Goal: Find specific page/section: Find specific page/section

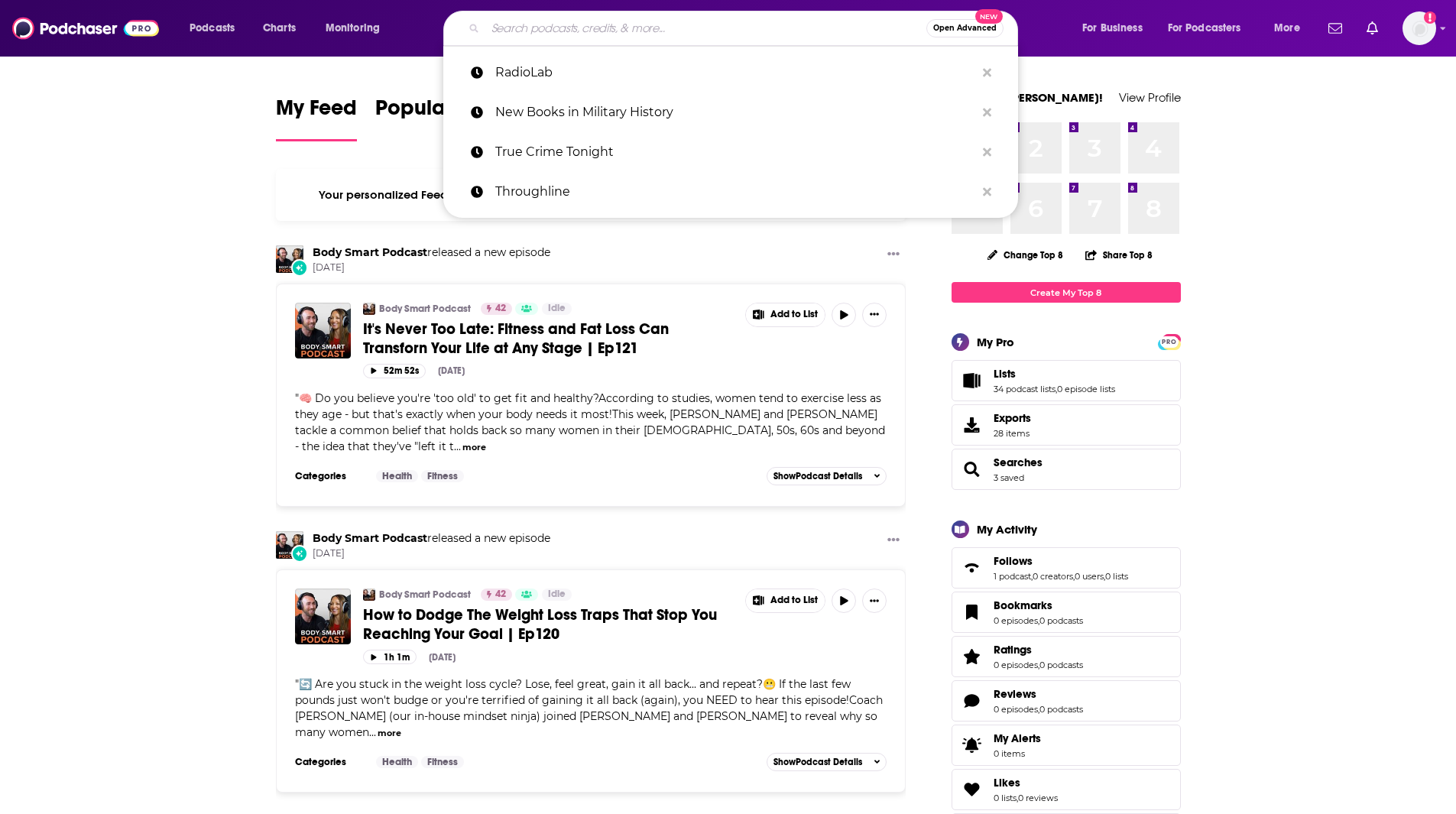
click at [515, 24] on input "Search podcasts, credits, & more..." at bounding box center [706, 29] width 441 height 25
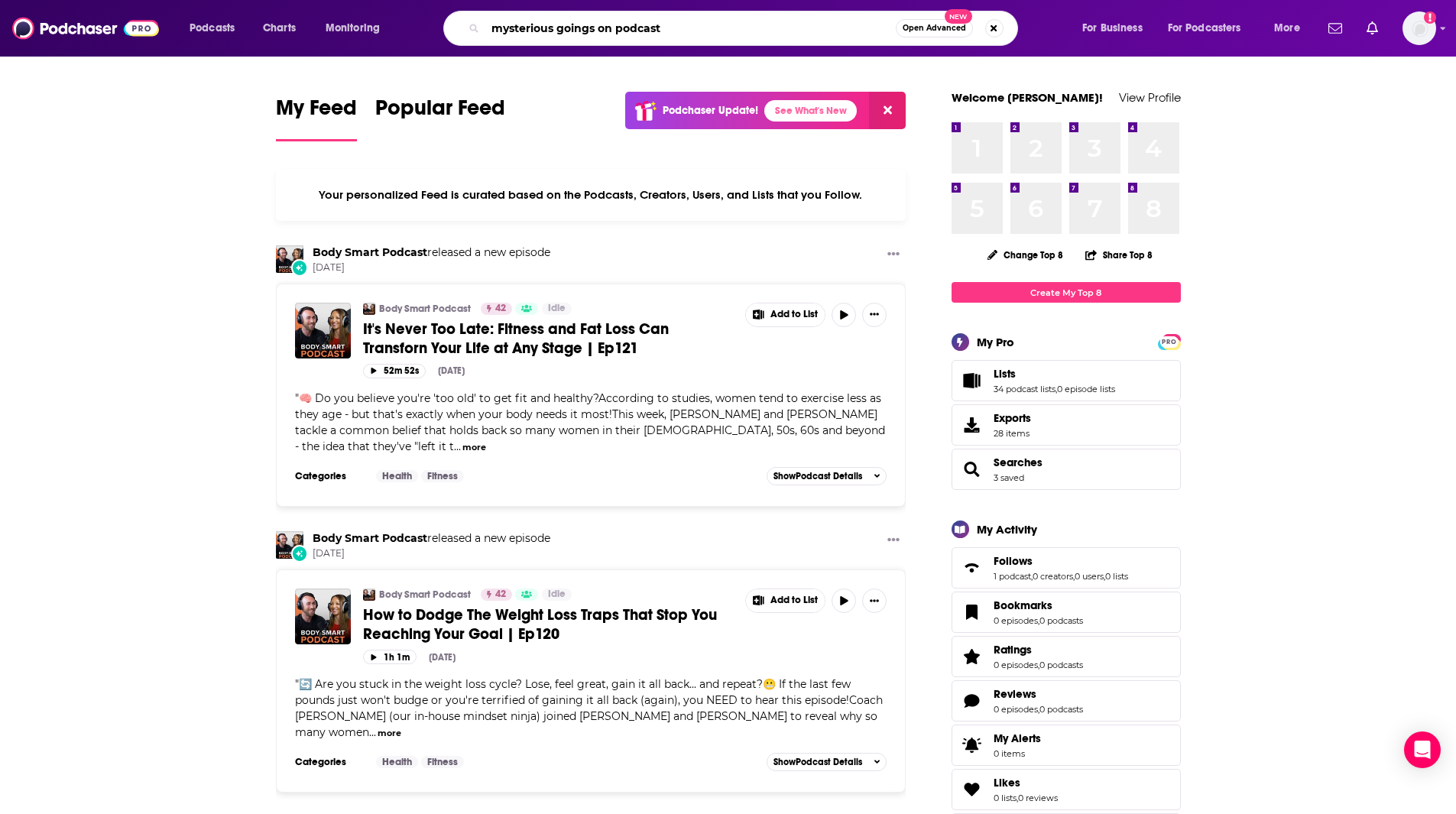
type input "mysterious goings on podcast"
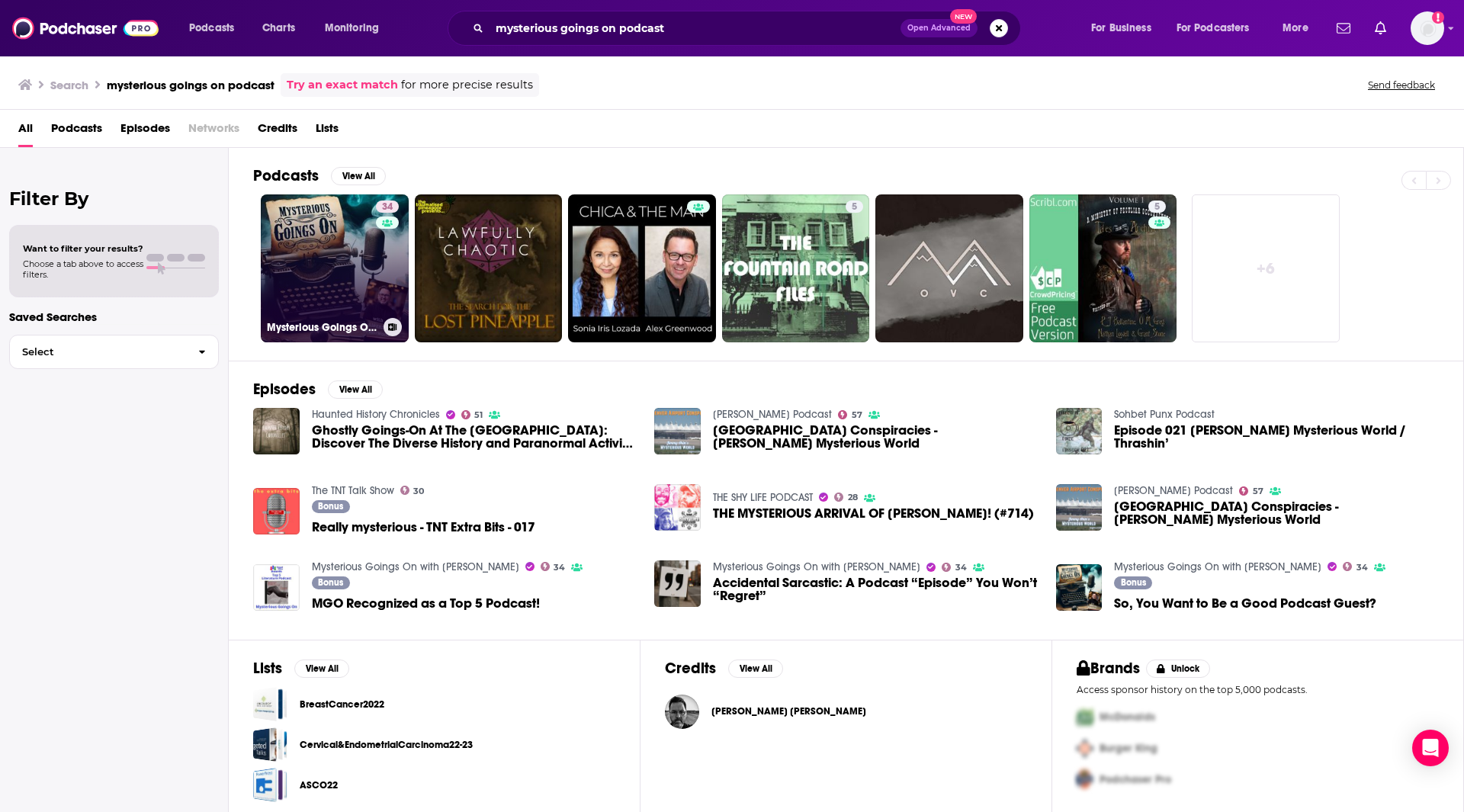
click at [346, 264] on link "34 Mysterious Goings On with [PERSON_NAME]" at bounding box center [335, 268] width 148 height 148
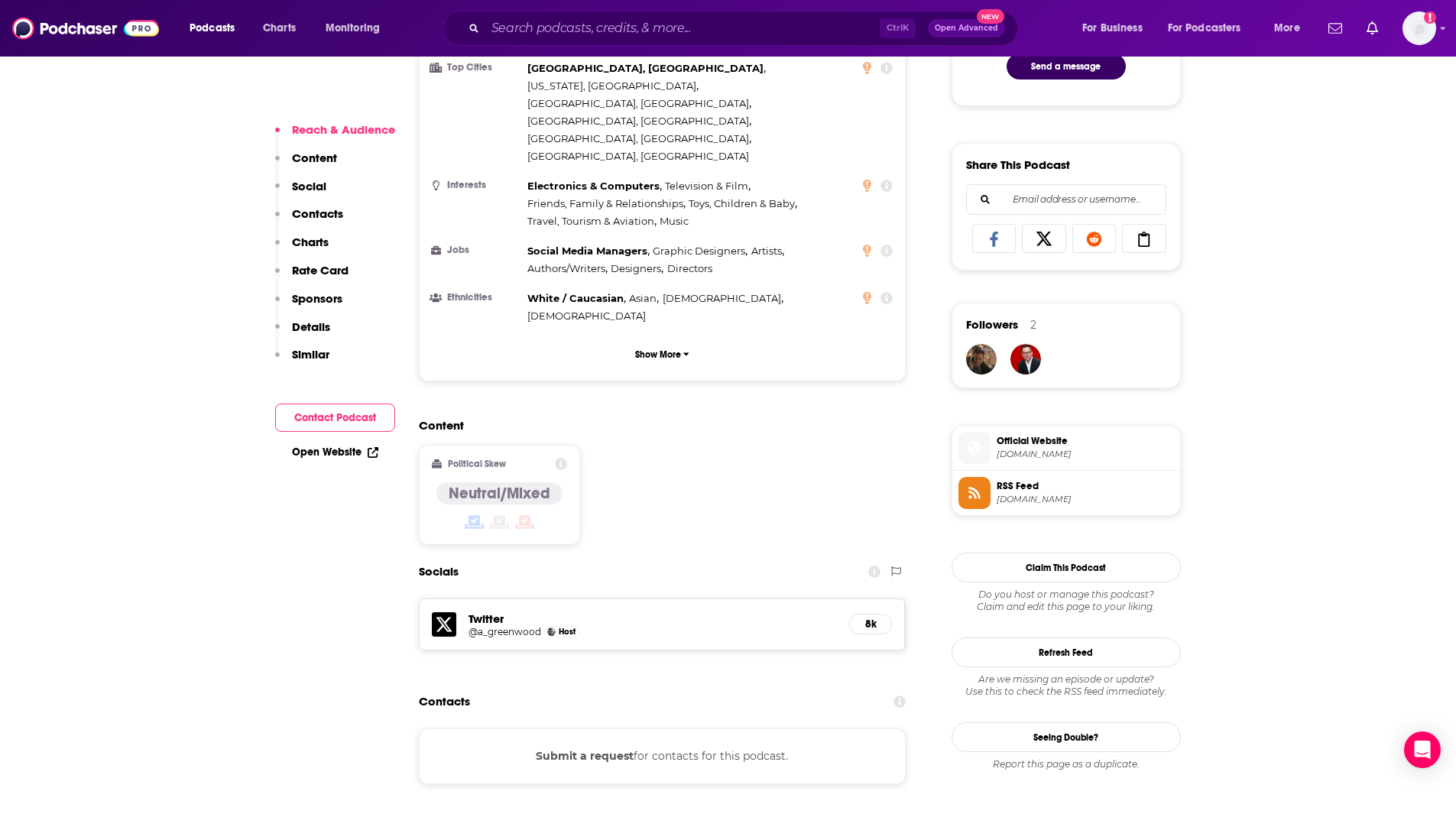
scroll to position [965, 0]
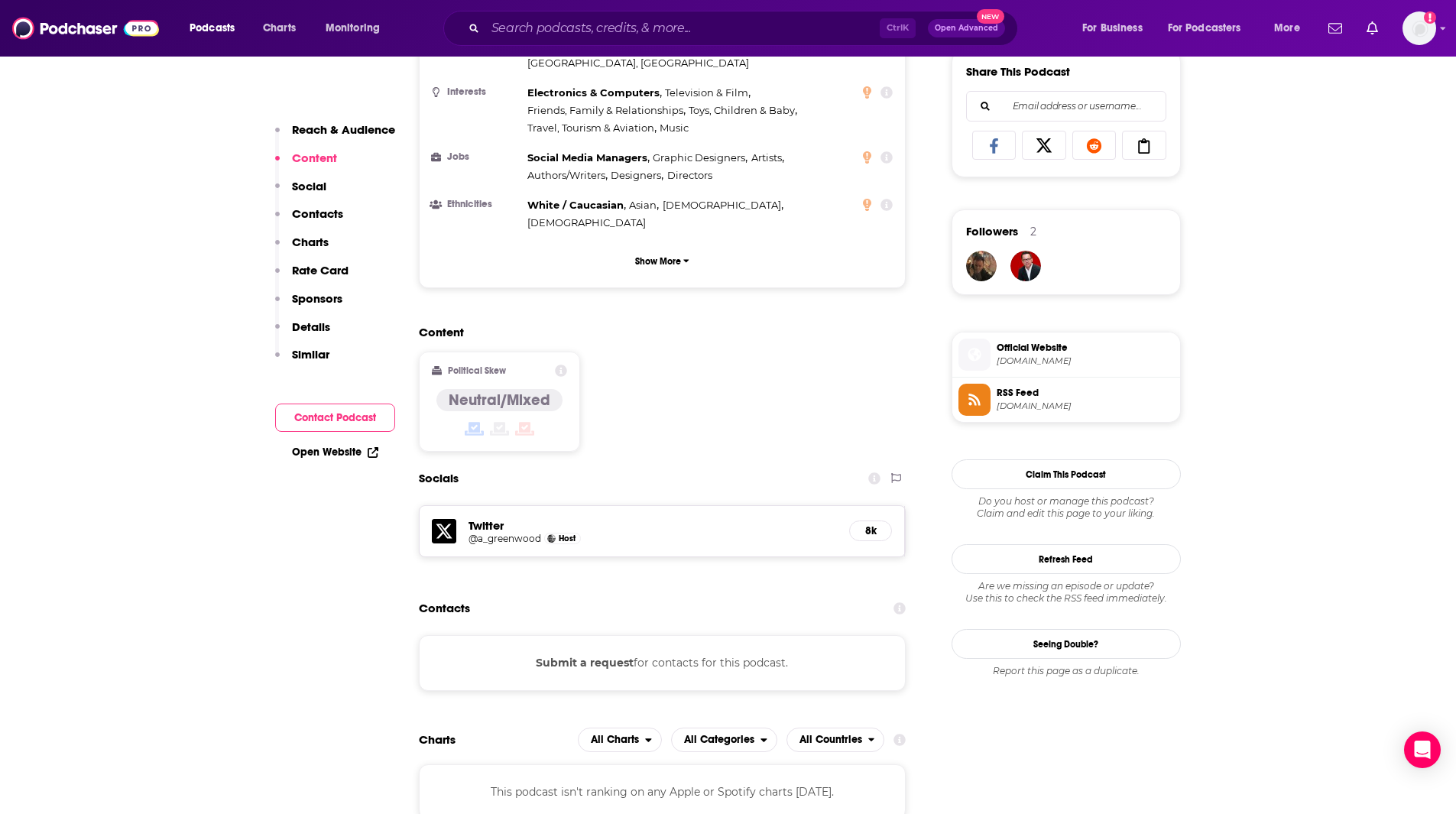
click at [1022, 398] on span "RSS Feed" at bounding box center [1085, 393] width 177 height 14
